Goal: Book appointment/travel/reservation

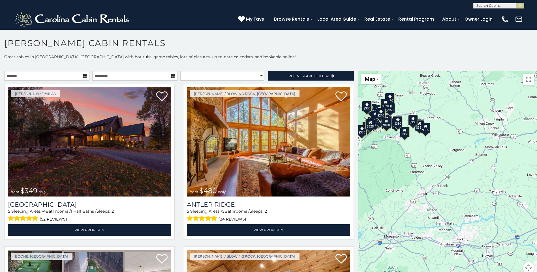
drag, startPoint x: 495, startPoint y: 211, endPoint x: 393, endPoint y: 163, distance: 112.7
click at [393, 163] on div "$349 $480 $525 $315 $355 $635 $675 $930 $400 $451 $330 $400 $485 $460 $395 $695…" at bounding box center [447, 175] width 179 height 209
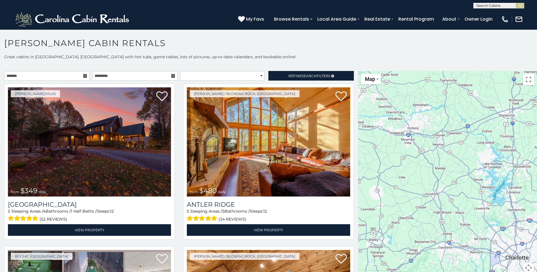
drag, startPoint x: 480, startPoint y: 233, endPoint x: 431, endPoint y: 121, distance: 122.2
click at [431, 121] on div "$349 $480 $525 $315 $355 $635 $675 $930 $400 $451 $330 $400 $485 $460 $395 $695…" at bounding box center [447, 175] width 179 height 209
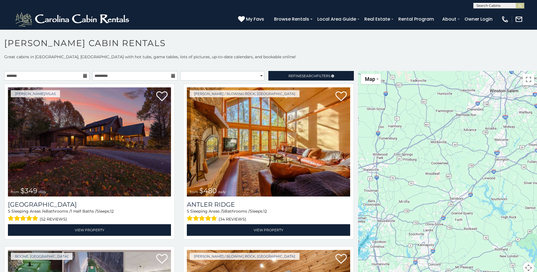
drag, startPoint x: 494, startPoint y: 147, endPoint x: 402, endPoint y: 175, distance: 95.7
click at [361, 200] on div "$349 $480 $525 $315 $355 $635 $675 $930 $400 $451 $330 $400 $485 $460 $395 $695…" at bounding box center [447, 175] width 179 height 209
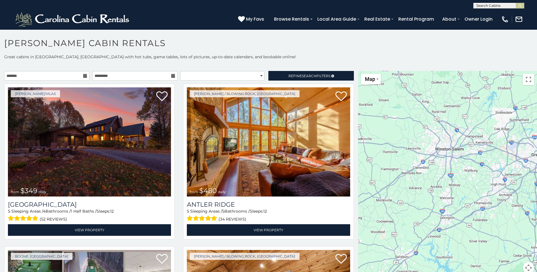
drag, startPoint x: 457, startPoint y: 124, endPoint x: 395, endPoint y: 186, distance: 87.6
click at [395, 186] on div "$349 $480 $525 $315 $355 $635 $675 $930 $400 $451 $330 $400 $485 $460 $395 $695…" at bounding box center [447, 175] width 179 height 209
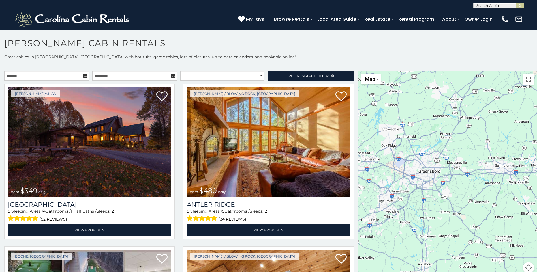
drag, startPoint x: 505, startPoint y: 149, endPoint x: 401, endPoint y: 162, distance: 104.6
click at [401, 162] on div "$349 $480 $525 $315 $355 $635 $675 $930 $400 $451 $330 $400 $485 $460 $395 $695…" at bounding box center [447, 175] width 179 height 209
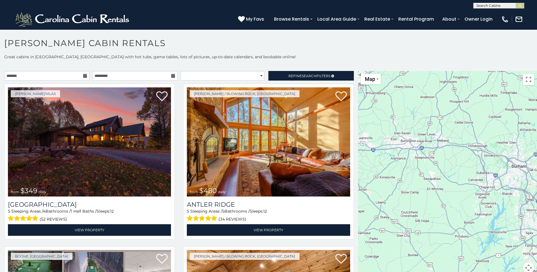
drag, startPoint x: 486, startPoint y: 189, endPoint x: 392, endPoint y: 164, distance: 97.7
click at [392, 164] on div "$349 $480 $525 $315 $355 $635 $675 $930 $400 $451 $330 $400 $485 $460 $395 $695…" at bounding box center [447, 175] width 179 height 209
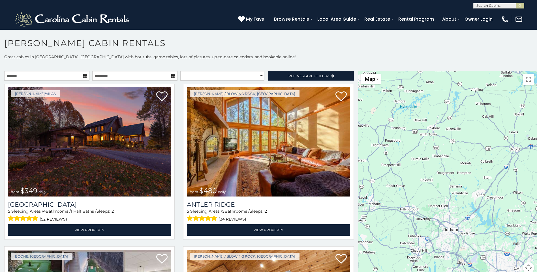
drag, startPoint x: 463, startPoint y: 150, endPoint x: 394, endPoint y: 215, distance: 94.9
click at [394, 215] on div "$349 $480 $525 $315 $355 $635 $675 $930 $400 $451 $330 $400 $485 $460 $395 $695…" at bounding box center [447, 175] width 179 height 209
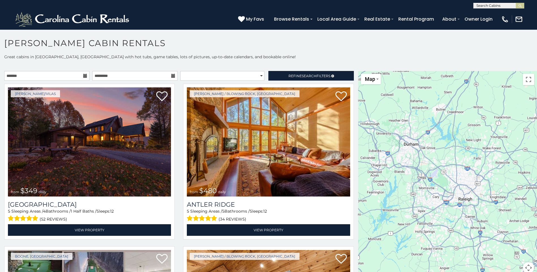
drag, startPoint x: 437, startPoint y: 243, endPoint x: 392, endPoint y: 132, distance: 119.7
click at [392, 132] on div "$349 $480 $525 $315 $355 $635 $675 $930 $400 $451 $330 $400 $485 $460 $395 $695…" at bounding box center [447, 175] width 179 height 209
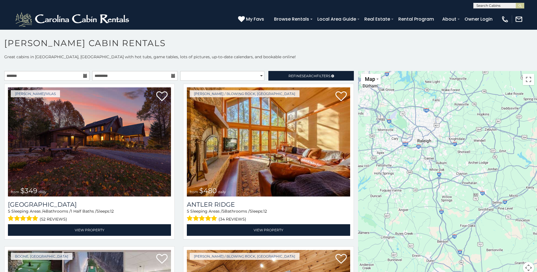
drag, startPoint x: 514, startPoint y: 194, endPoint x: 481, endPoint y: 178, distance: 36.1
click at [481, 178] on div "$349 $480 $525 $315 $355 $635 $675 $930 $400 $451 $330 $400 $485 $460 $395 $695…" at bounding box center [447, 175] width 179 height 209
